Goal: Task Accomplishment & Management: Use online tool/utility

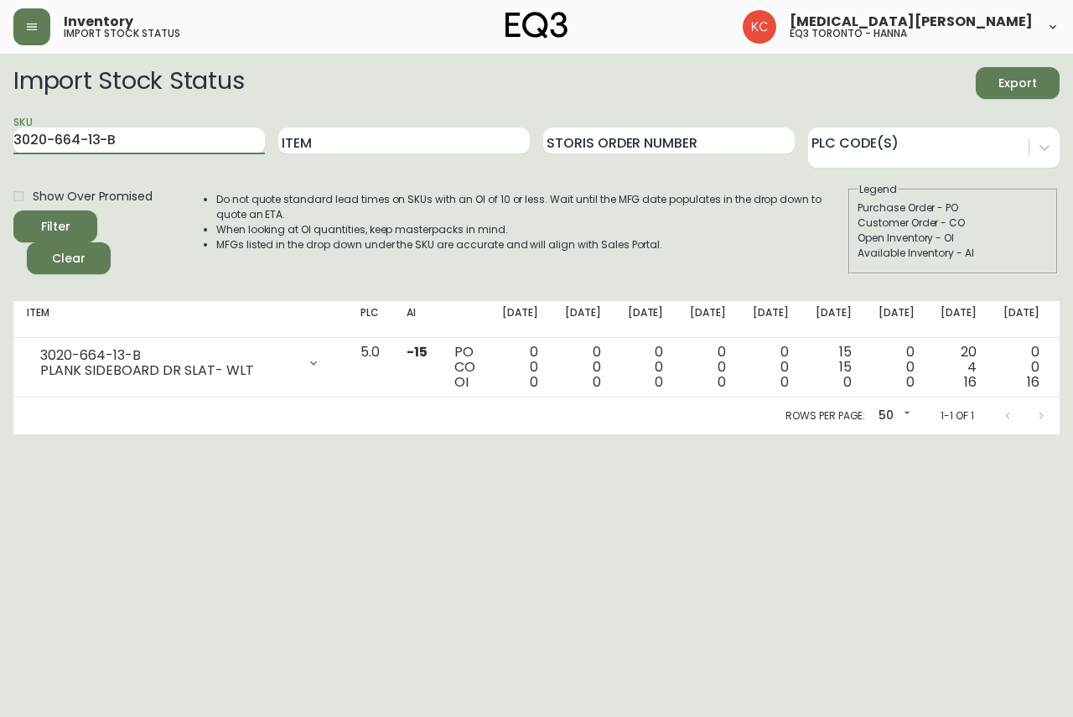
click at [41, 25] on button "button" at bounding box center [31, 26] width 37 height 37
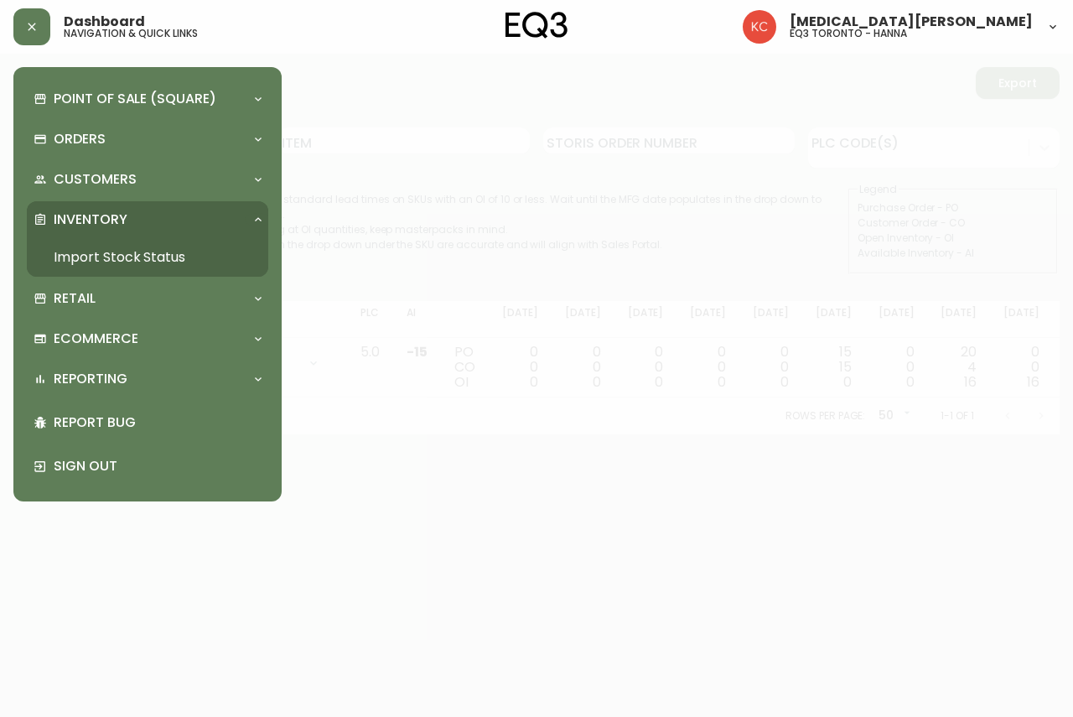
click at [237, 218] on div "Inventory" at bounding box center [139, 219] width 211 height 18
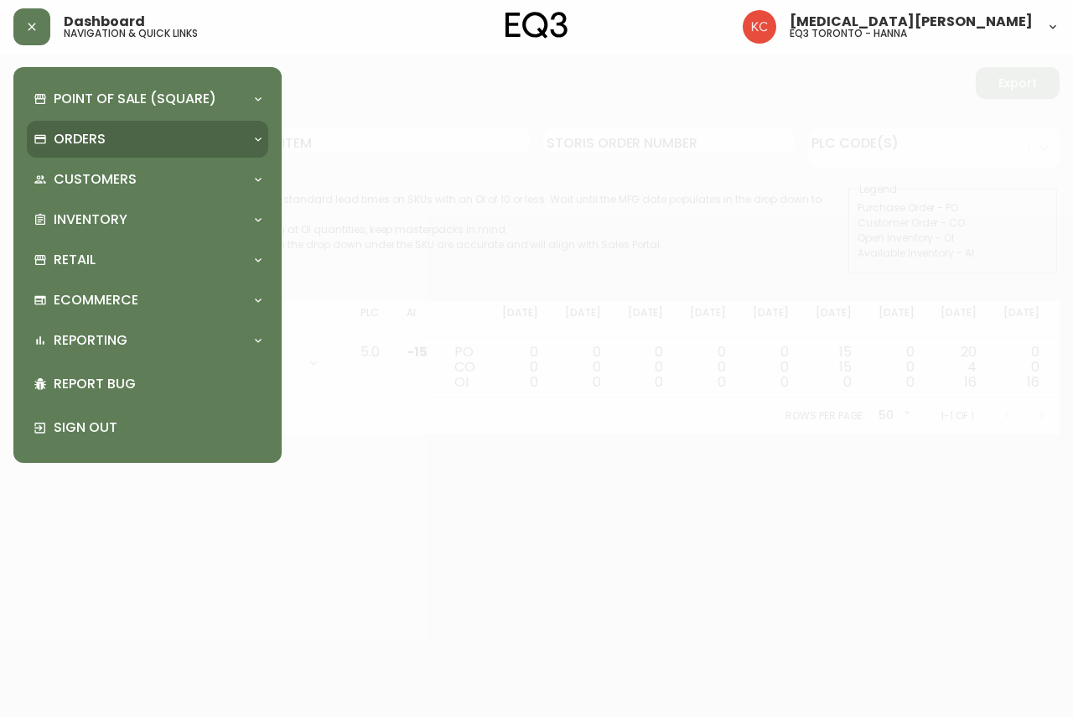
click at [93, 148] on p "Orders" at bounding box center [80, 139] width 52 height 18
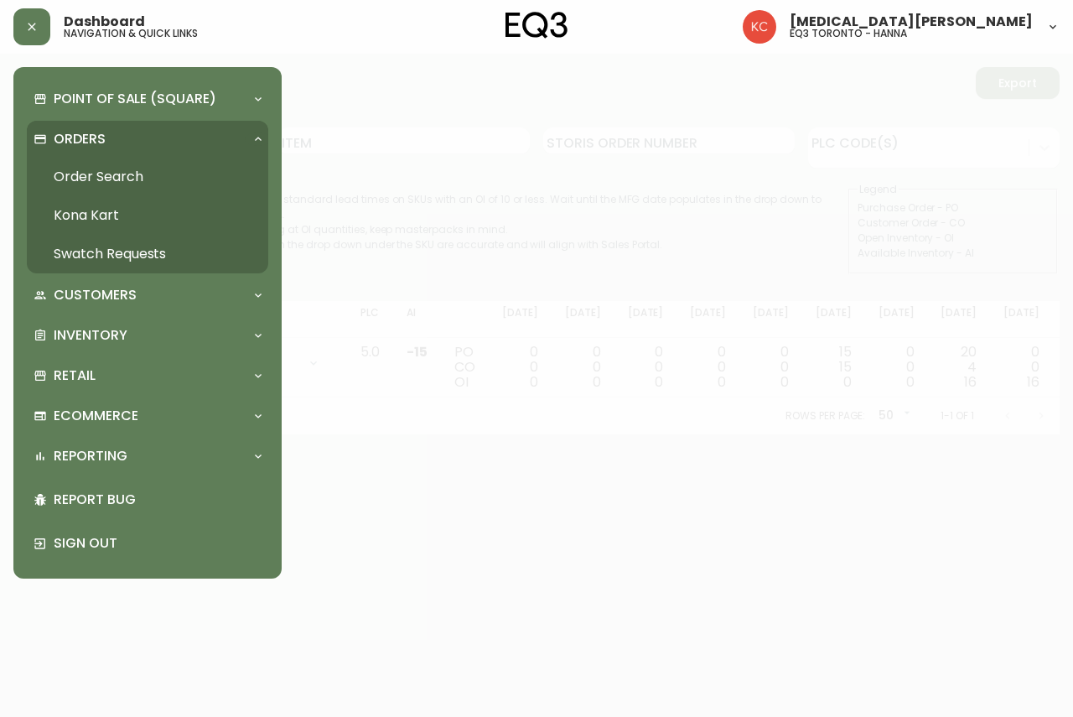
click at [180, 141] on div "Orders" at bounding box center [139, 139] width 211 height 18
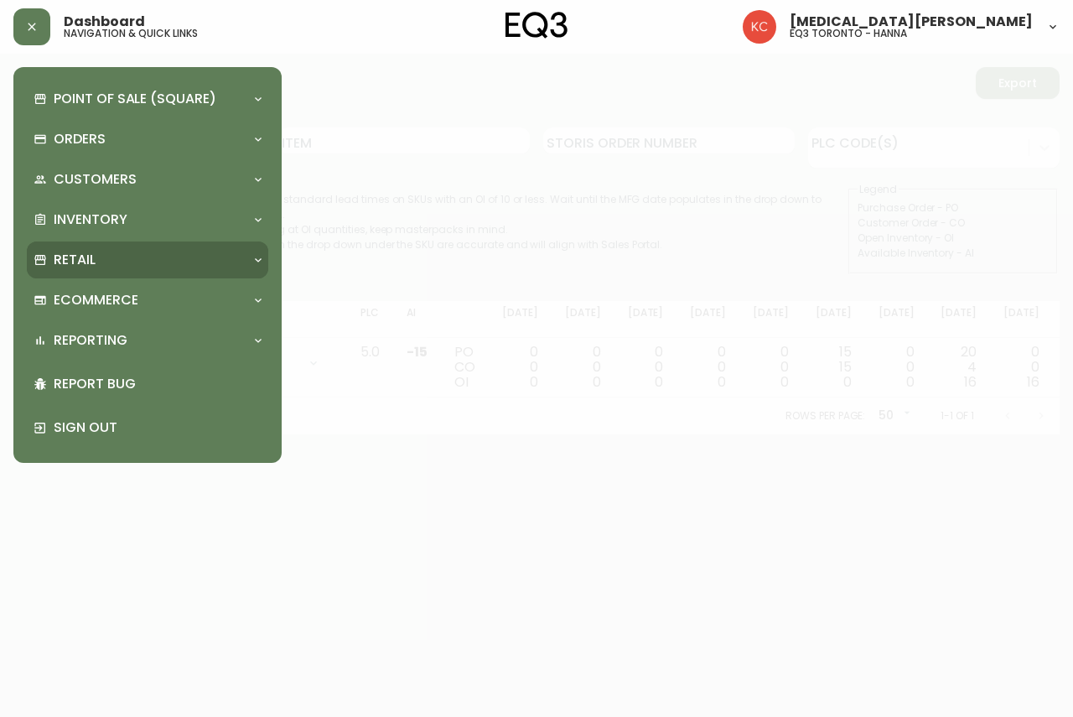
click at [132, 264] on div "Retail" at bounding box center [139, 260] width 211 height 18
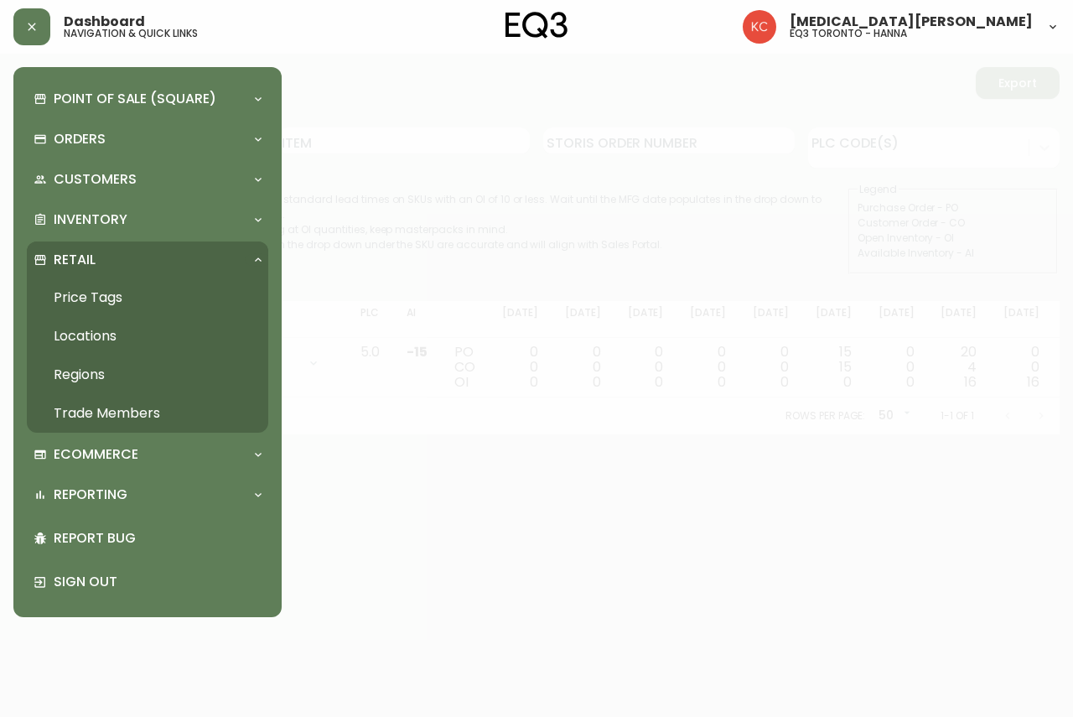
click at [80, 296] on link "Price Tags" at bounding box center [147, 297] width 241 height 39
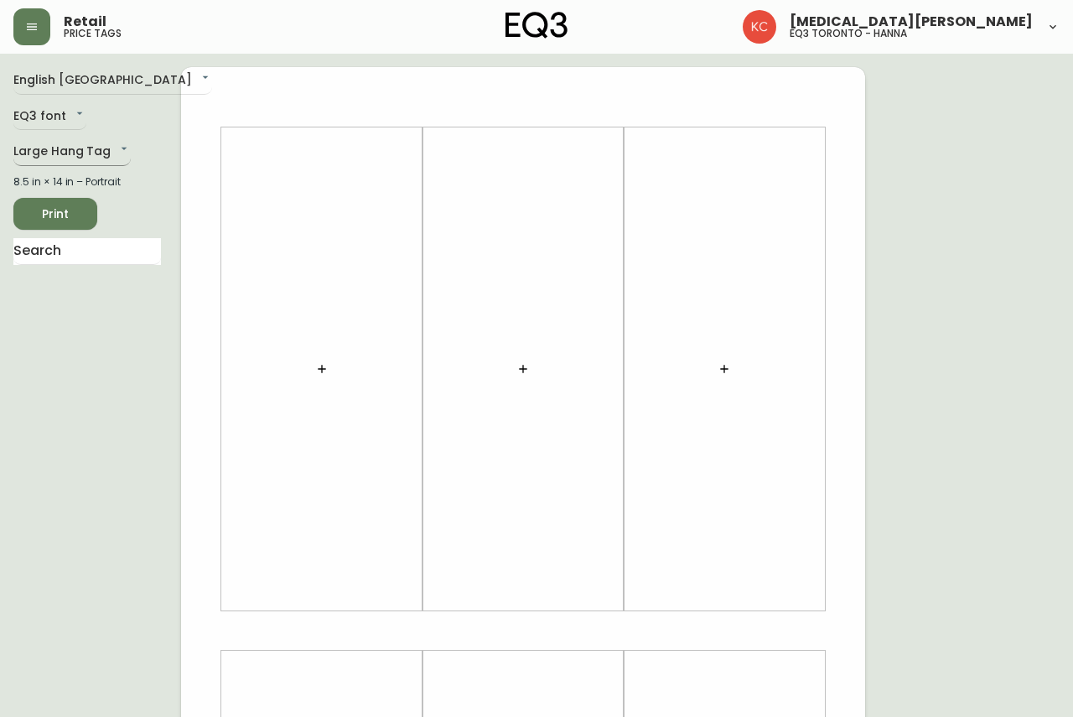
click at [104, 143] on body "Retail price tags [MEDICAL_DATA][PERSON_NAME] eq3 [GEOGRAPHIC_DATA] - [PERSON_N…" at bounding box center [536, 597] width 1073 height 1194
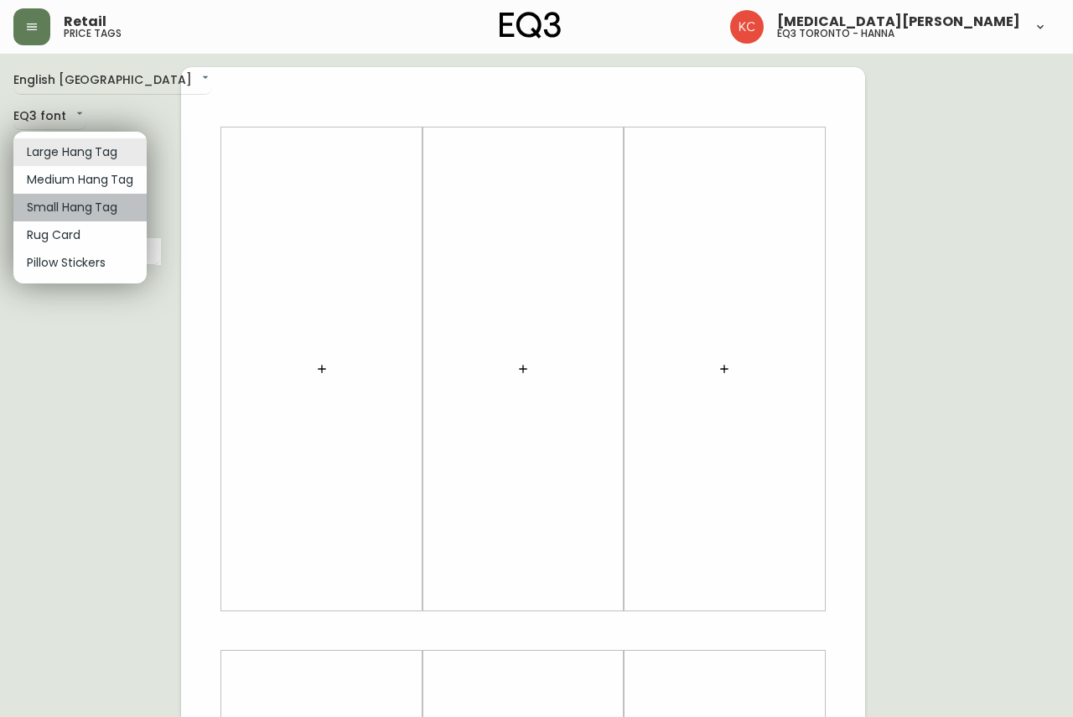
click at [78, 221] on li "Small Hang Tag" at bounding box center [79, 208] width 133 height 28
type input "small"
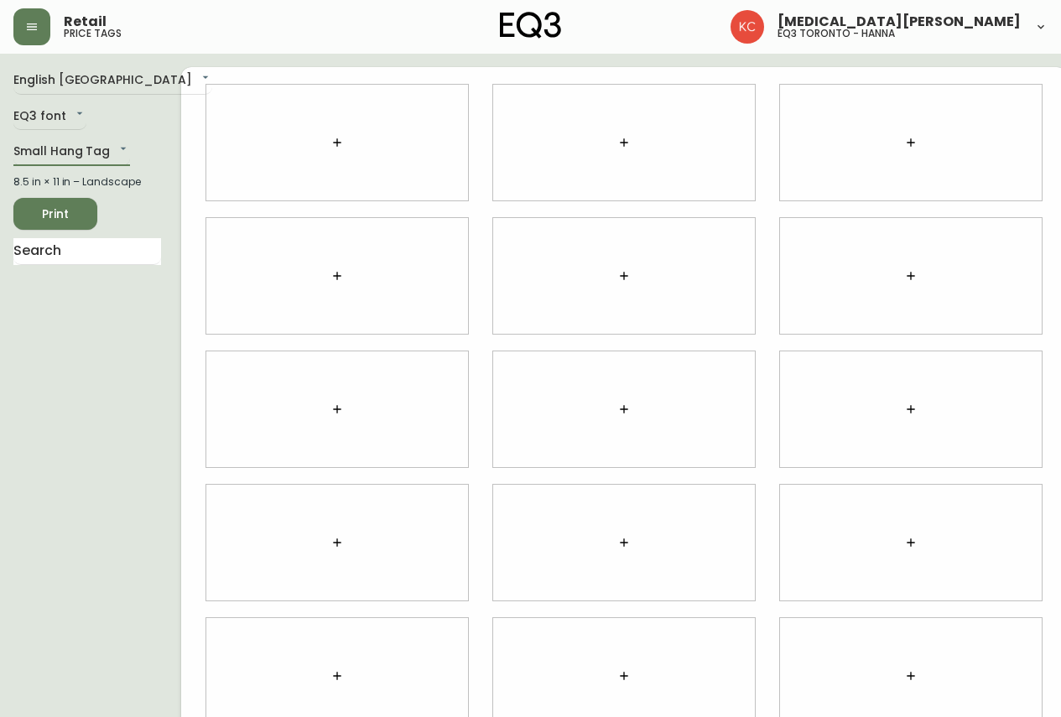
click at [330, 143] on icon "button" at bounding box center [336, 142] width 13 height 13
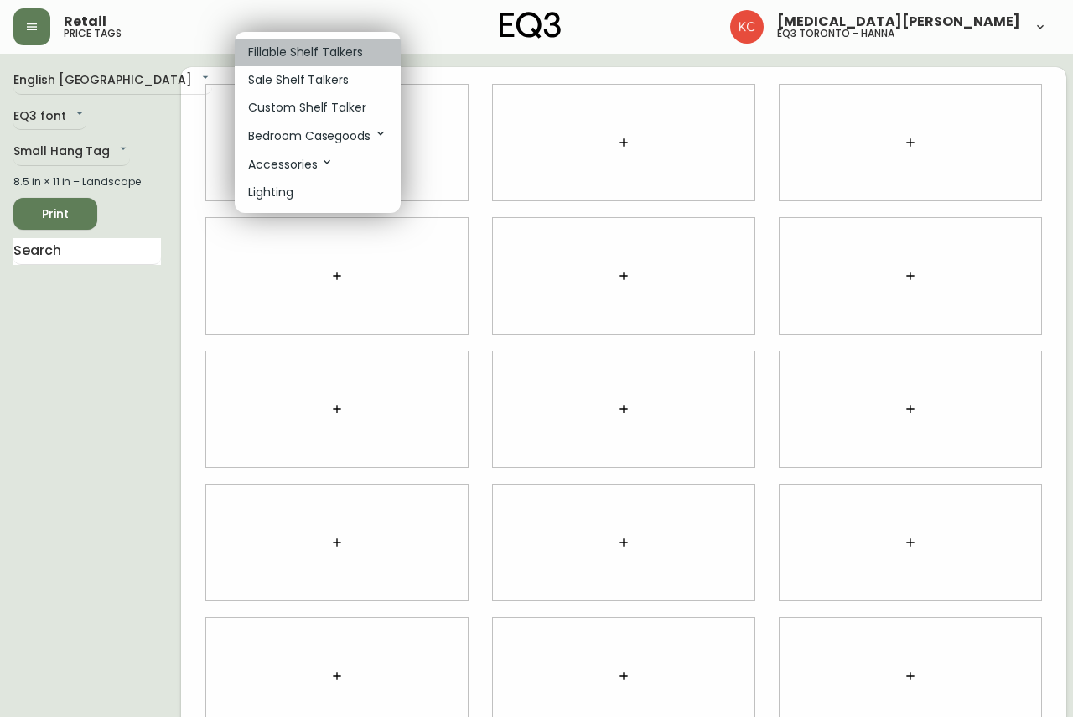
click at [306, 49] on p "Fillable Shelf Talkers" at bounding box center [305, 53] width 115 height 18
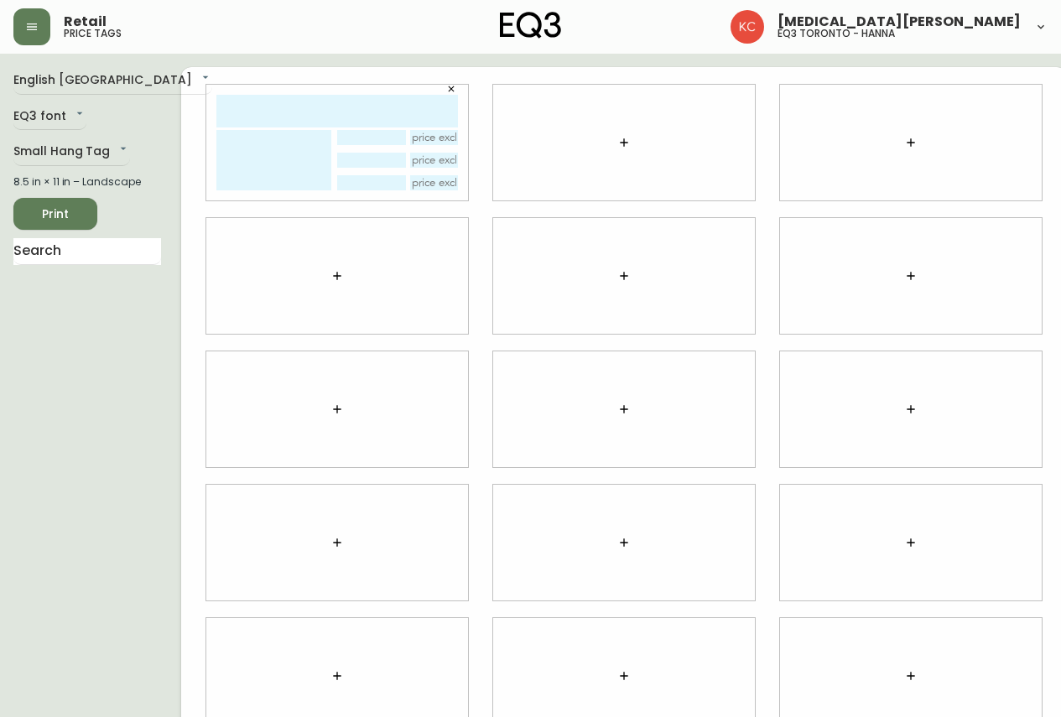
click at [345, 111] on input "text" at bounding box center [336, 111] width 241 height 33
type input "rob"
click at [94, 304] on div "English [GEOGRAPHIC_DATA] en_CA EQ3 font EQ3 Small Hang Tag small 8.5 in × 11 i…" at bounding box center [97, 409] width 168 height 684
click at [65, 215] on span "Print" at bounding box center [55, 214] width 57 height 21
